Goal: Navigation & Orientation: Find specific page/section

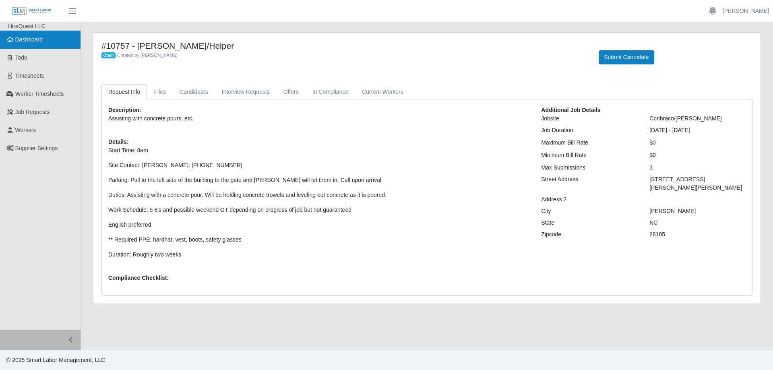
click at [22, 36] on span "Dashboard" at bounding box center [29, 39] width 28 height 6
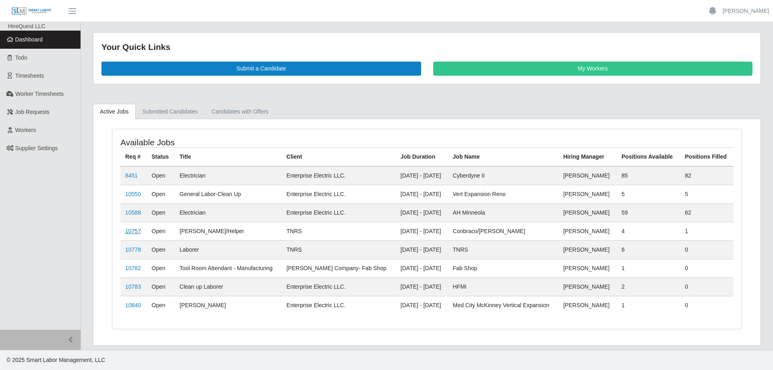
click at [132, 230] on link "10757" at bounding box center [133, 231] width 16 height 6
